Goal: Complete application form: Complete application form

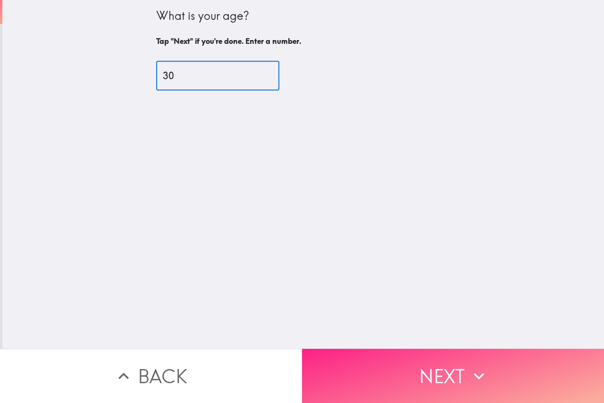
type input "30"
click at [425, 374] on button "Next" at bounding box center [453, 376] width 302 height 54
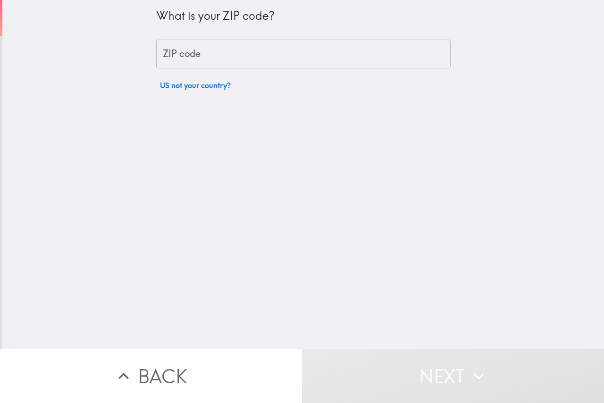
click at [211, 72] on div "What is your ZIP code? ZIP code ZIP code US not your country?" at bounding box center [303, 47] width 294 height 95
click at [207, 50] on input "ZIP code" at bounding box center [303, 54] width 294 height 29
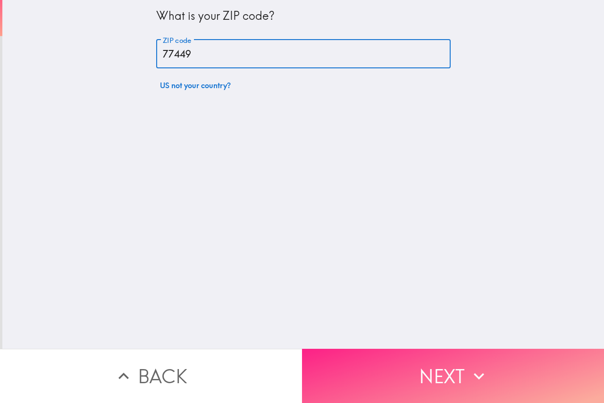
type input "77449"
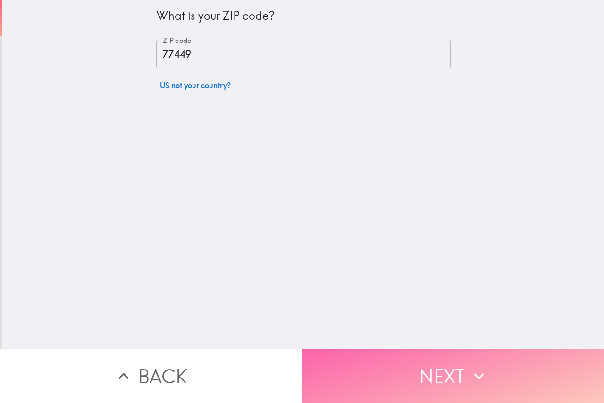
click at [434, 370] on button "Next" at bounding box center [453, 376] width 302 height 54
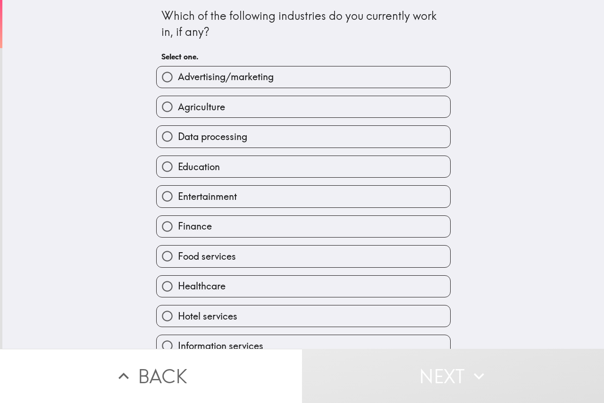
click at [213, 276] on label "Healthcare" at bounding box center [303, 286] width 293 height 21
click at [178, 276] on input "Healthcare" at bounding box center [167, 286] width 21 height 21
radio input "true"
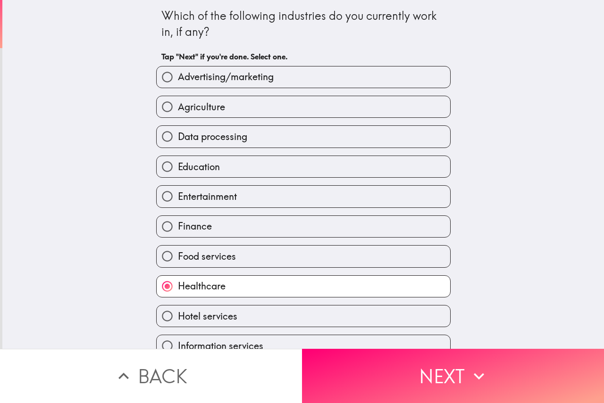
click at [435, 376] on button "Next" at bounding box center [453, 376] width 302 height 54
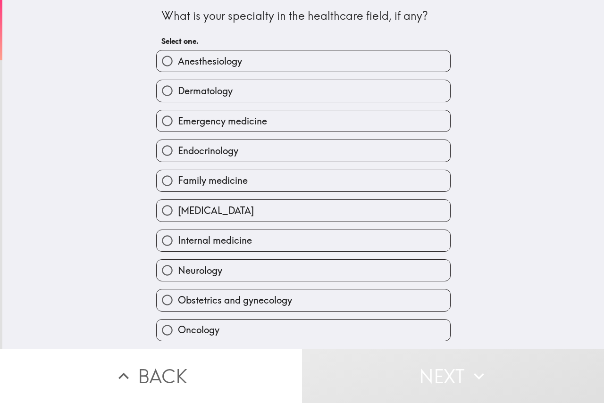
click at [232, 304] on span "Obstetrics and gynecology" at bounding box center [235, 300] width 114 height 13
click at [178, 304] on input "Obstetrics and gynecology" at bounding box center [167, 300] width 21 height 21
radio input "true"
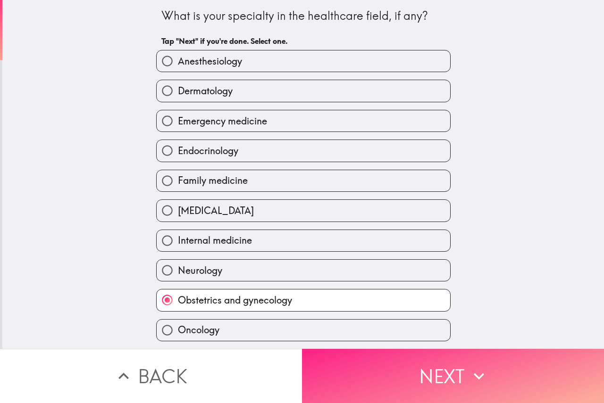
click at [372, 363] on button "Next" at bounding box center [453, 376] width 302 height 54
